Goal: Obtain resource: Obtain resource

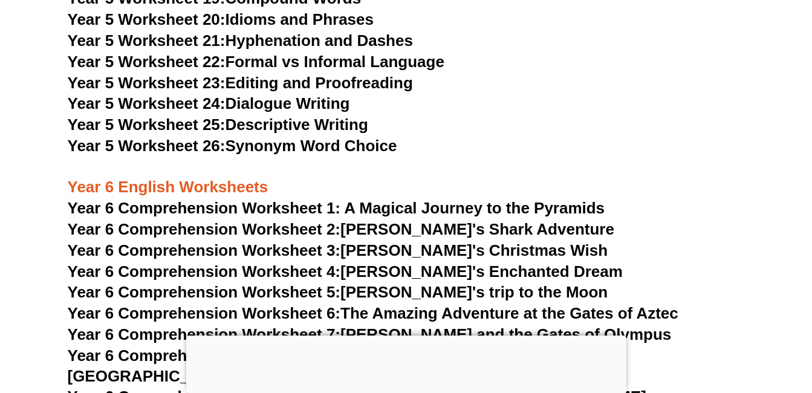
scroll to position [6472, 0]
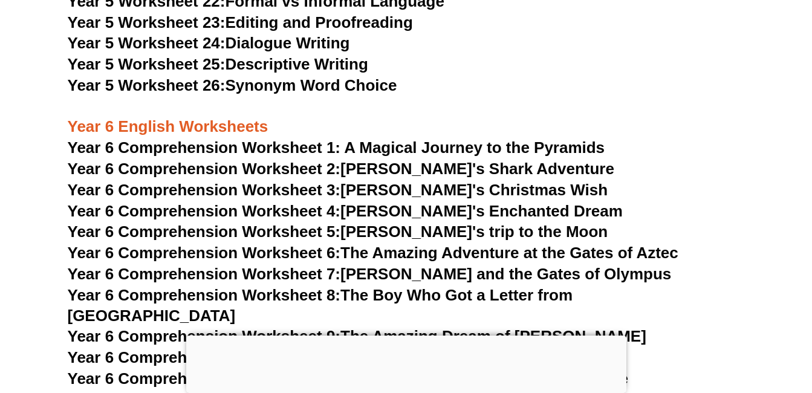
click at [367, 145] on span "Year 6 Comprehension Worksheet 1: A Magical Journey to the Pyramids" at bounding box center [337, 148] width 538 height 18
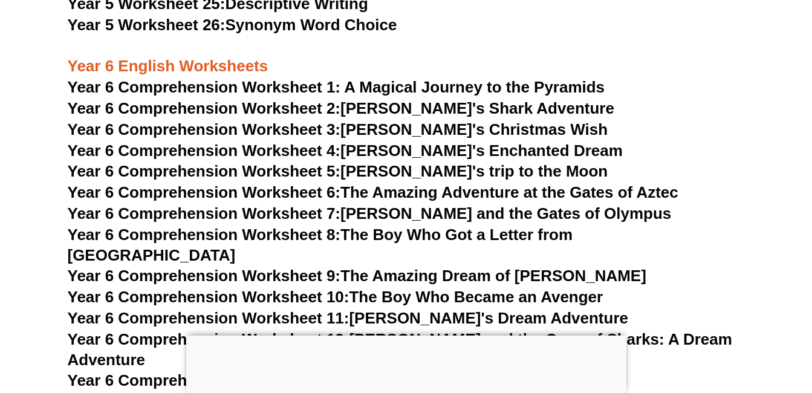
scroll to position [6472, 0]
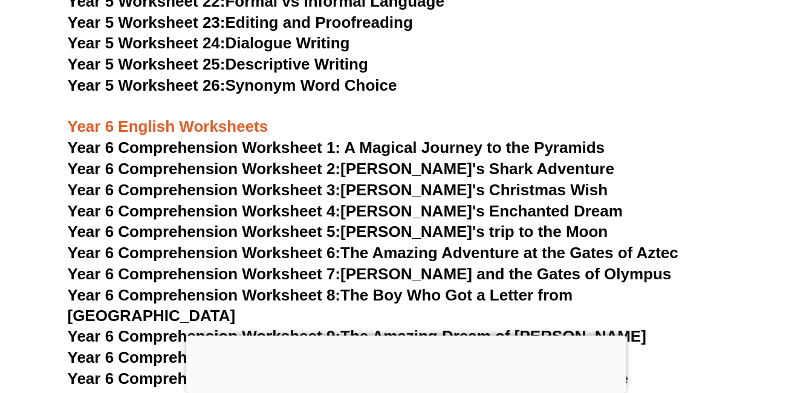
drag, startPoint x: 302, startPoint y: 147, endPoint x: 232, endPoint y: 146, distance: 70.2
click at [232, 146] on span "Year 6 Comprehension Worksheet 1: A Magical Journey to the Pyramids" at bounding box center [337, 148] width 538 height 18
click at [287, 174] on span "Year 6 Comprehension Worksheet 2:" at bounding box center [204, 169] width 273 height 18
click at [357, 169] on link "Year 6 Comprehension Worksheet 2: [PERSON_NAME]'s Shark Adventure" at bounding box center [341, 169] width 547 height 18
click at [324, 167] on span "Year 6 Comprehension Worksheet 2:" at bounding box center [204, 169] width 273 height 18
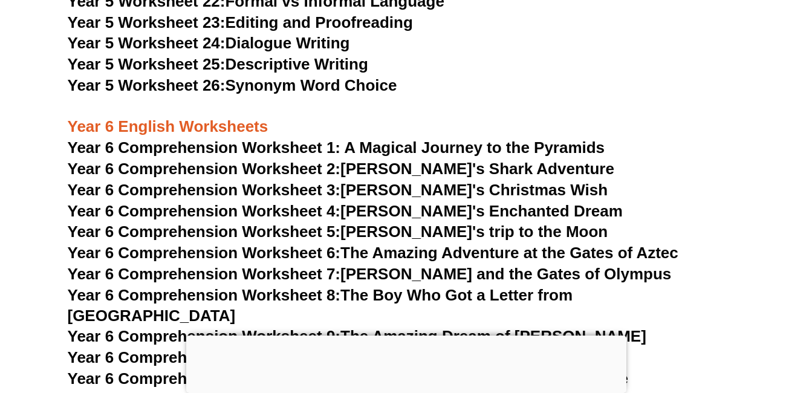
click at [168, 191] on span "Year 6 Comprehension Worksheet 3:" at bounding box center [204, 190] width 273 height 18
click at [195, 187] on span "Year 6 Comprehension Worksheet 3:" at bounding box center [204, 190] width 273 height 18
click at [200, 187] on span "Year 6 Comprehension Worksheet 3:" at bounding box center [204, 190] width 273 height 18
click at [191, 193] on span "Year 6 Comprehension Worksheet 3:" at bounding box center [204, 190] width 273 height 18
click at [235, 192] on span "Year 6 Comprehension Worksheet 3:" at bounding box center [204, 190] width 273 height 18
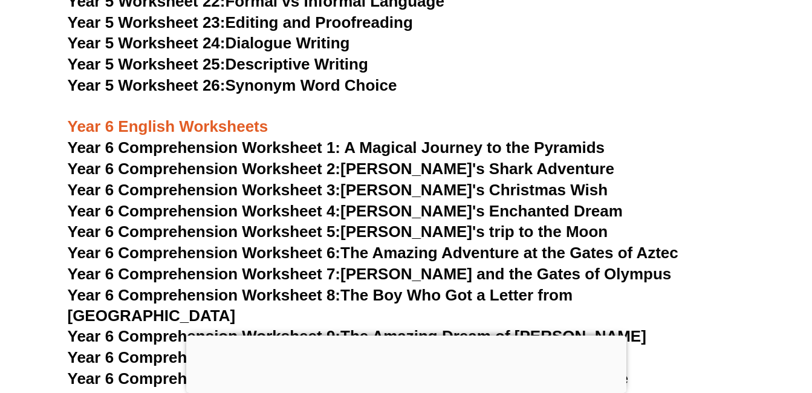
click at [370, 166] on link "Year 6 Comprehension Worksheet 2: [PERSON_NAME]'s Shark Adventure" at bounding box center [341, 169] width 547 height 18
click at [372, 139] on span "Year 6 Comprehension Worksheet 1: A Magical Journey to the Pyramids" at bounding box center [337, 148] width 538 height 18
click at [319, 194] on span "Year 6 Comprehension Worksheet 3:" at bounding box center [204, 190] width 273 height 18
